Goal: Register for event/course

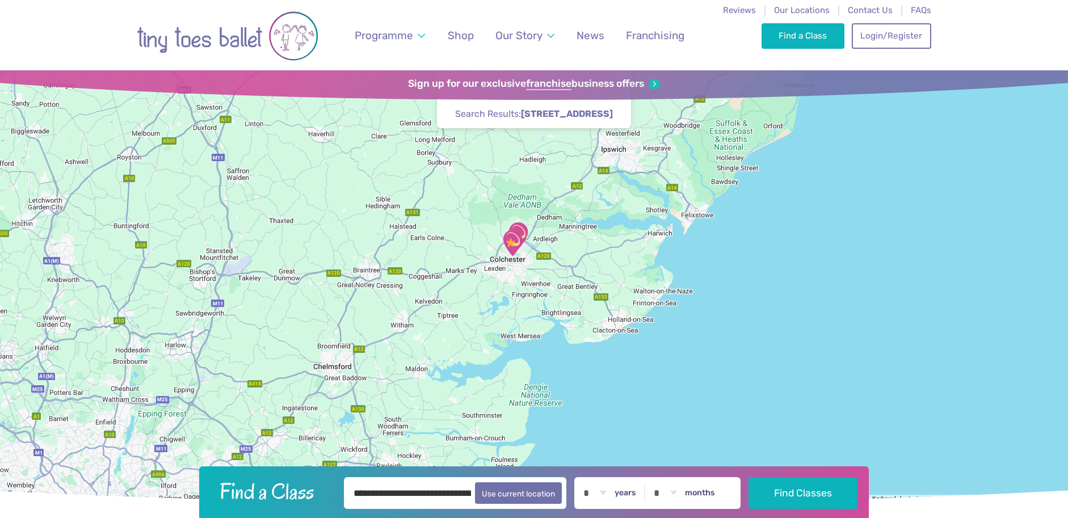
click at [520, 228] on img "Highwoods Community Primary School" at bounding box center [518, 235] width 28 height 28
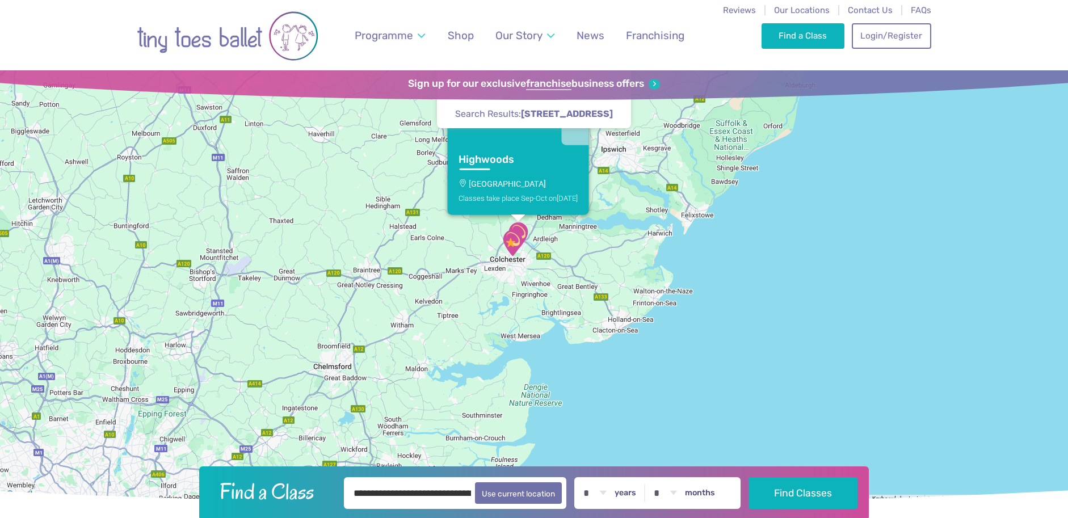
click at [508, 242] on img "Go Bananas" at bounding box center [512, 243] width 28 height 28
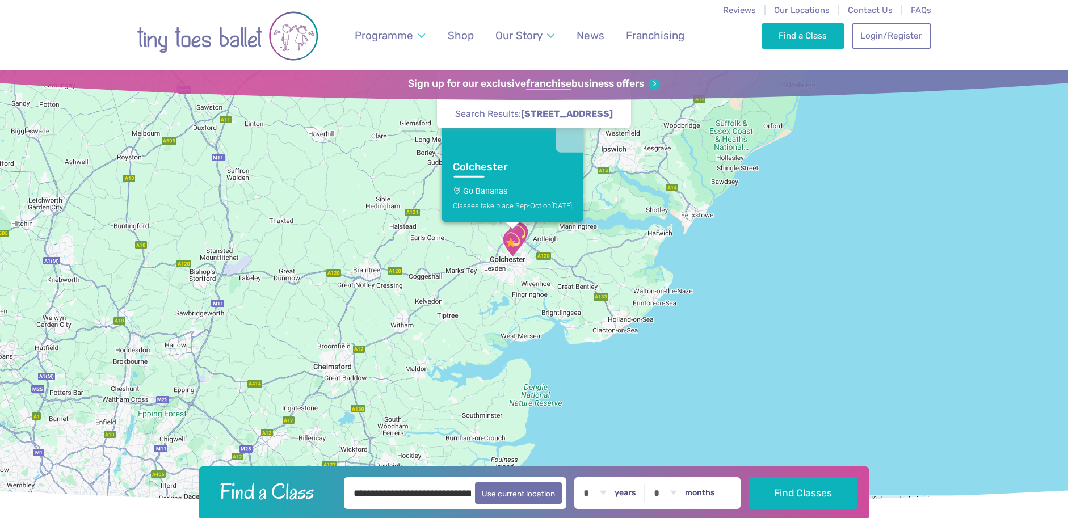
click at [521, 229] on img "Go Bananas" at bounding box center [512, 243] width 28 height 28
click at [522, 230] on img "Go Bananas" at bounding box center [512, 243] width 28 height 28
click at [521, 226] on img "Highwoods Community Primary School" at bounding box center [518, 235] width 28 height 28
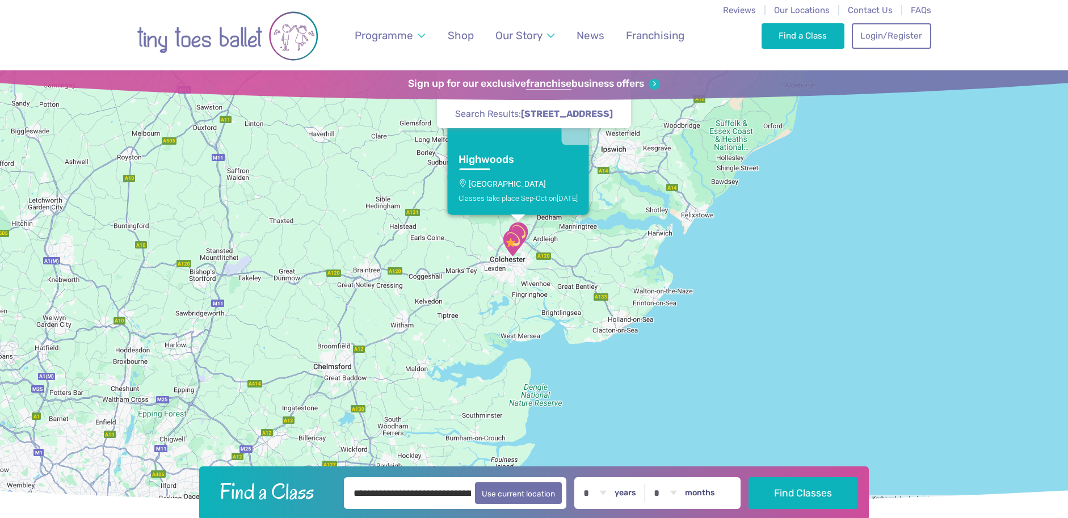
click at [525, 185] on p "[GEOGRAPHIC_DATA]" at bounding box center [518, 183] width 119 height 9
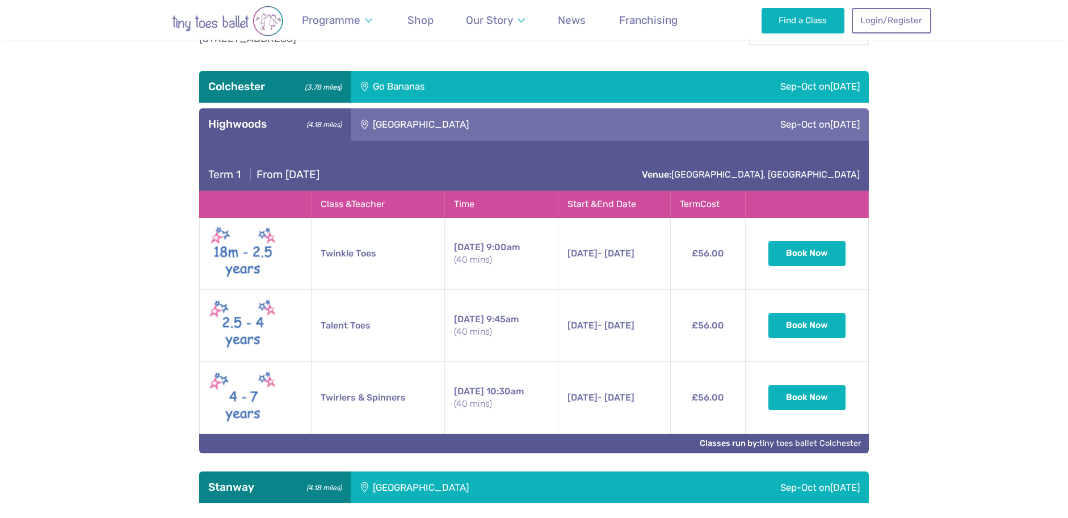
scroll to position [602, 0]
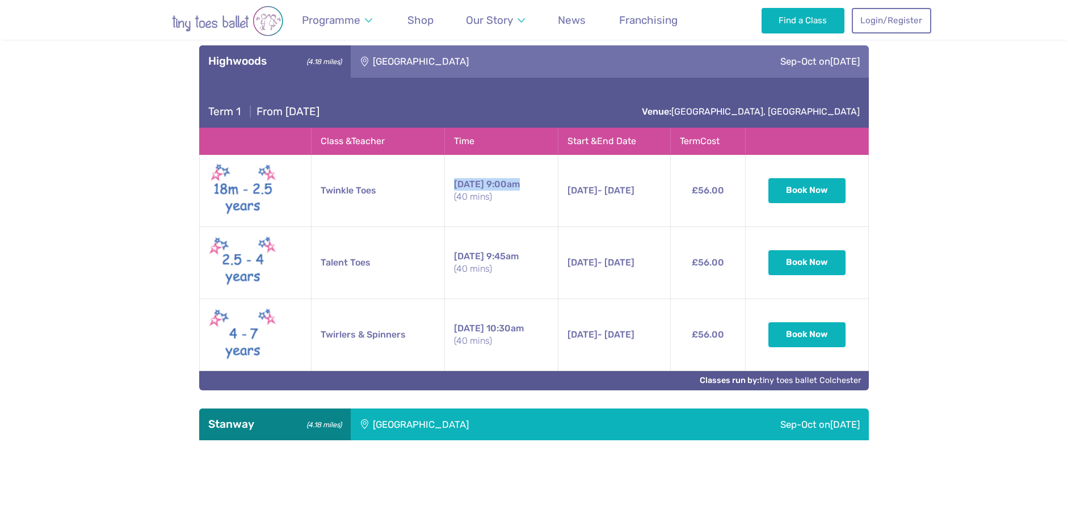
drag, startPoint x: 445, startPoint y: 186, endPoint x: 523, endPoint y: 182, distance: 77.9
click at [523, 182] on td "[DATE] 9:00am (40 mins)" at bounding box center [502, 190] width 114 height 72
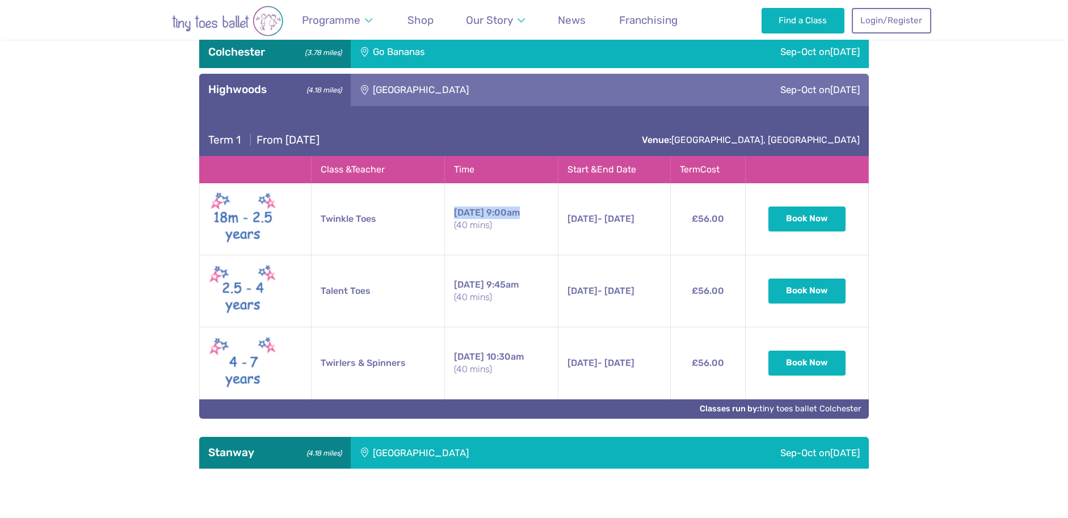
scroll to position [571, 0]
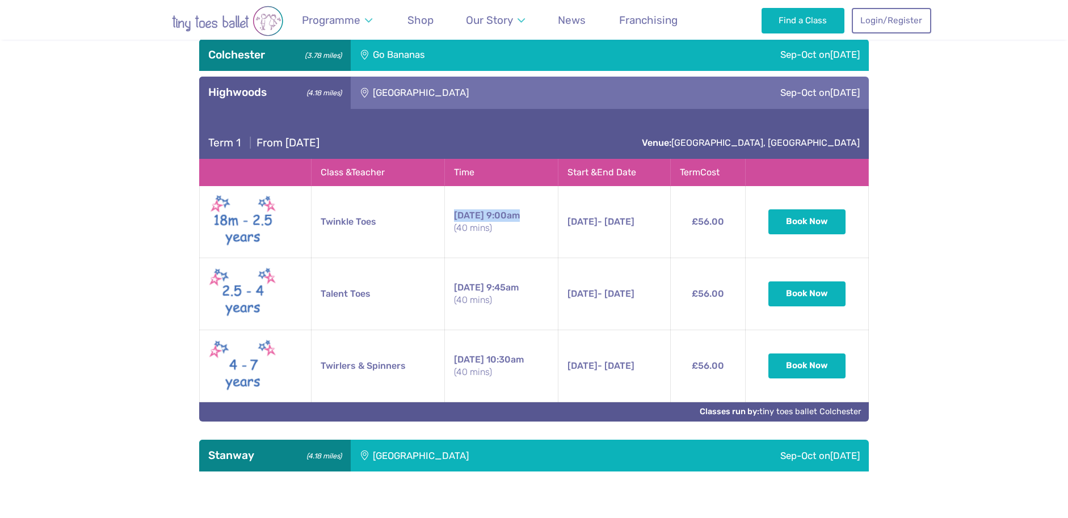
drag, startPoint x: 861, startPoint y: 143, endPoint x: 858, endPoint y: 156, distance: 12.9
click at [850, 154] on div "Term 1 | From [DATE] Venue: [GEOGRAPHIC_DATA], [GEOGRAPHIC_DATA]" at bounding box center [534, 134] width 670 height 50
